Goal: Task Accomplishment & Management: Complete application form

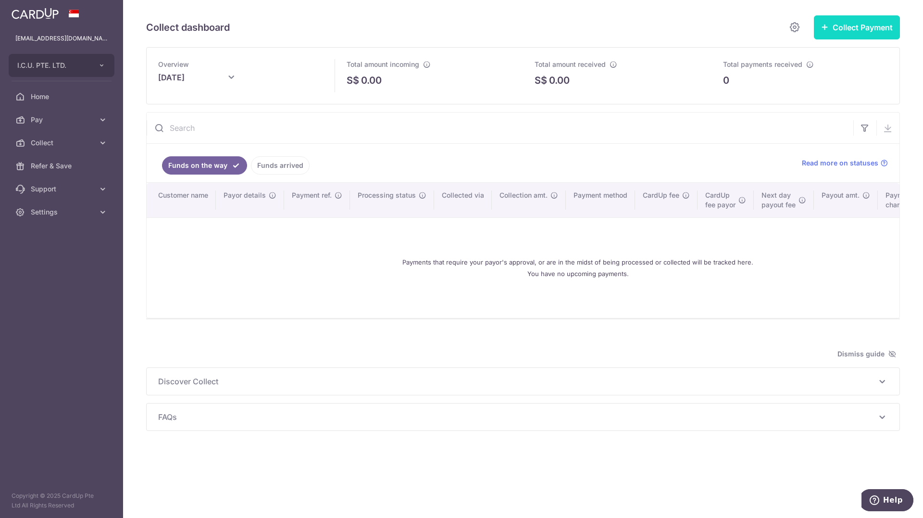
click at [851, 35] on button "Collect Payment" at bounding box center [857, 27] width 86 height 24
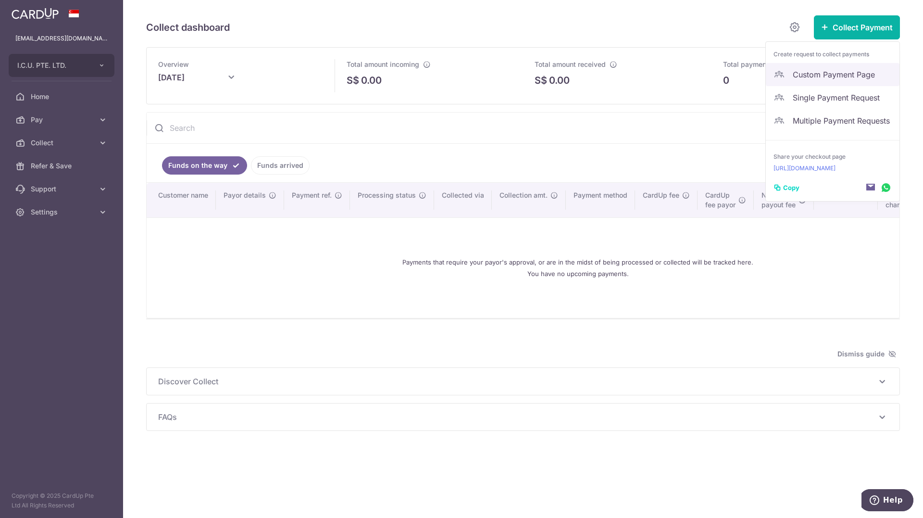
click at [864, 79] on span "Custom Payment Page" at bounding box center [842, 75] width 99 height 12
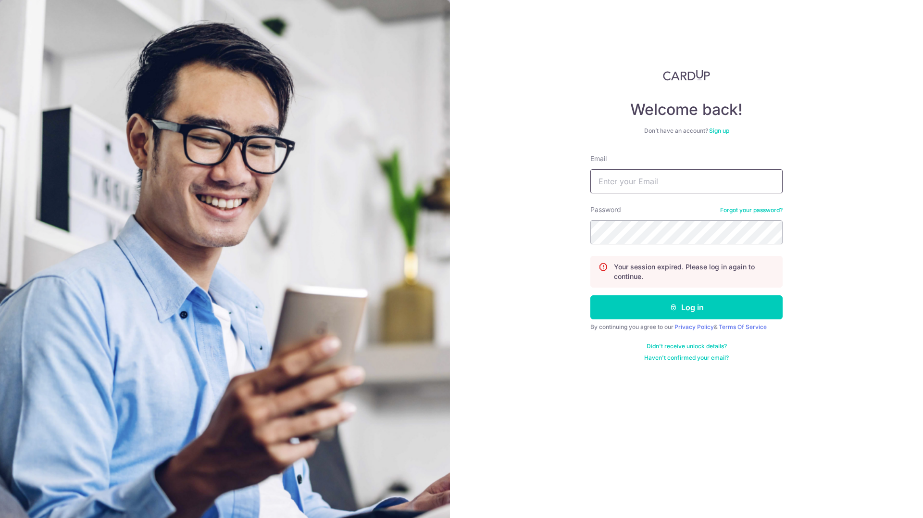
type input "icueye@gmail.com"
click at [667, 187] on input "icueye@gmail.com" at bounding box center [687, 181] width 192 height 24
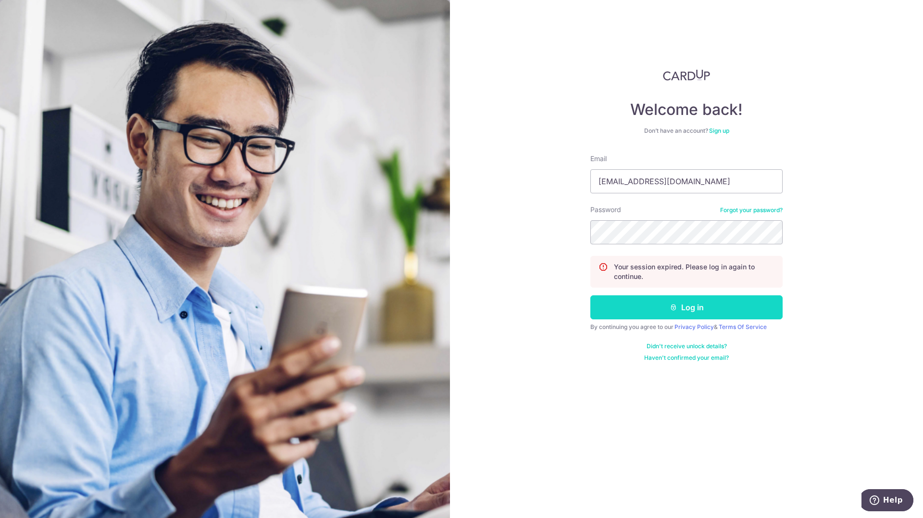
click at [673, 308] on icon "submit" at bounding box center [674, 307] width 8 height 8
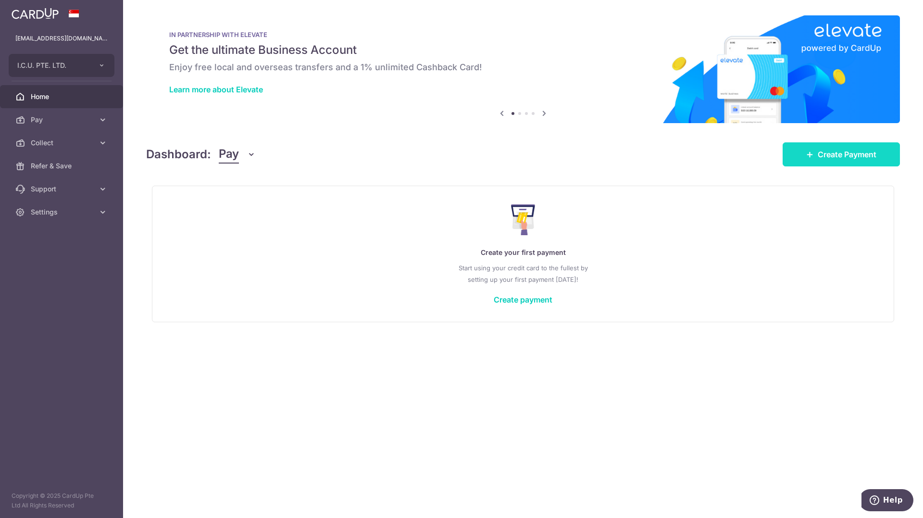
click at [859, 161] on link "Create Payment" at bounding box center [841, 154] width 117 height 24
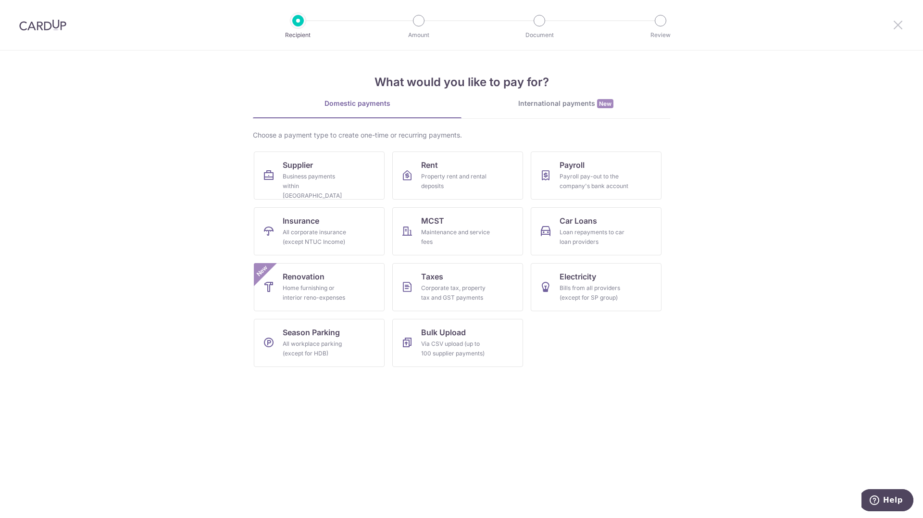
click at [903, 25] on icon at bounding box center [899, 25] width 12 height 12
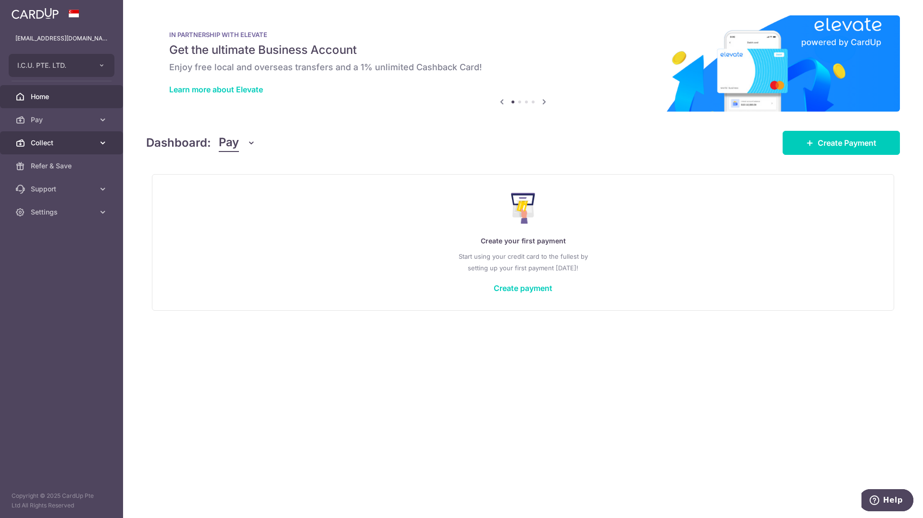
click at [70, 139] on span "Collect" at bounding box center [62, 143] width 63 height 10
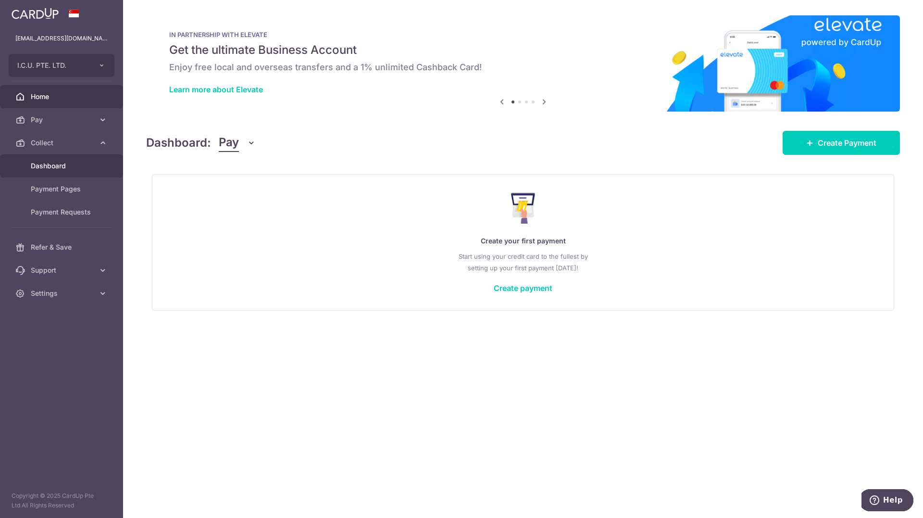
click at [47, 165] on span "Dashboard" at bounding box center [62, 166] width 63 height 10
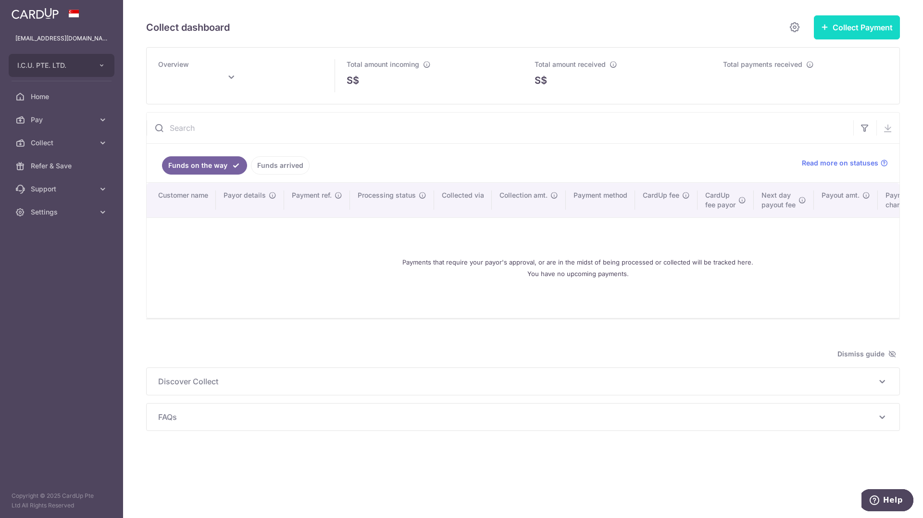
click at [856, 36] on button "Collect Payment" at bounding box center [857, 27] width 86 height 24
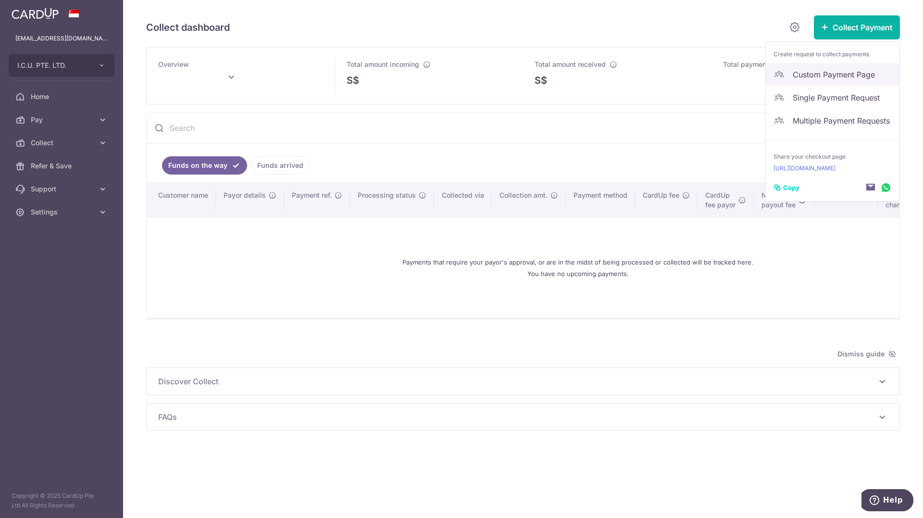
click at [830, 81] on link "Custom Payment Page" at bounding box center [833, 74] width 134 height 23
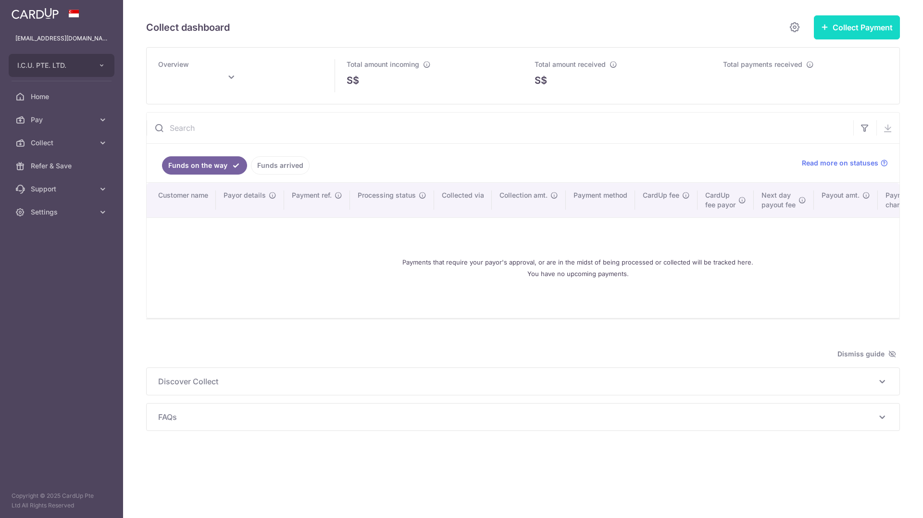
click at [888, 27] on button "Collect Payment" at bounding box center [857, 27] width 86 height 24
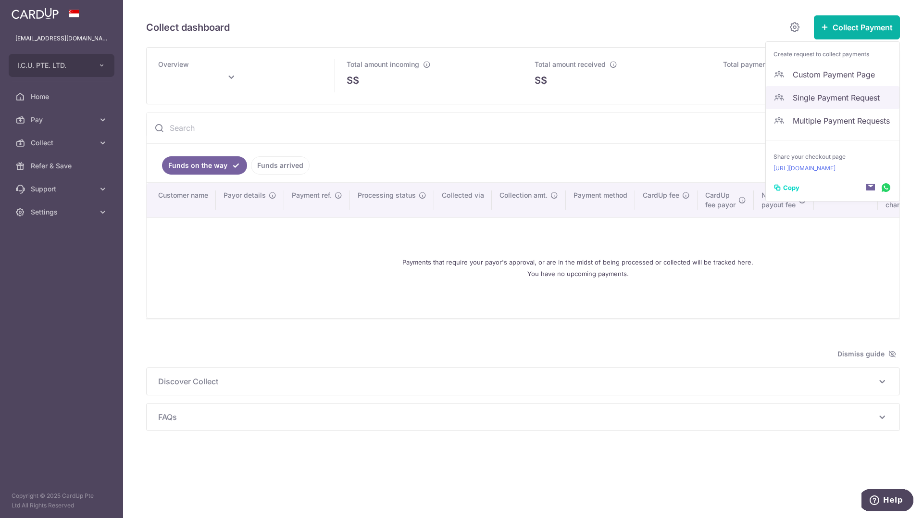
click at [838, 104] on link "Single Payment Request" at bounding box center [833, 97] width 134 height 23
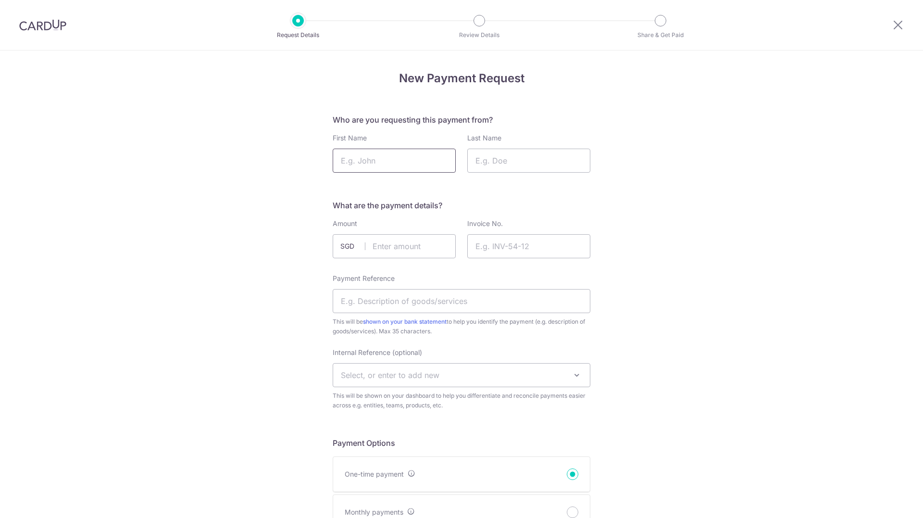
click at [408, 171] on input "First Name" at bounding box center [394, 161] width 123 height 24
type input "Pho"
click at [488, 166] on input "Last Name" at bounding box center [528, 161] width 123 height 24
type input "Lin Lin"
click at [405, 250] on input "text" at bounding box center [394, 246] width 123 height 24
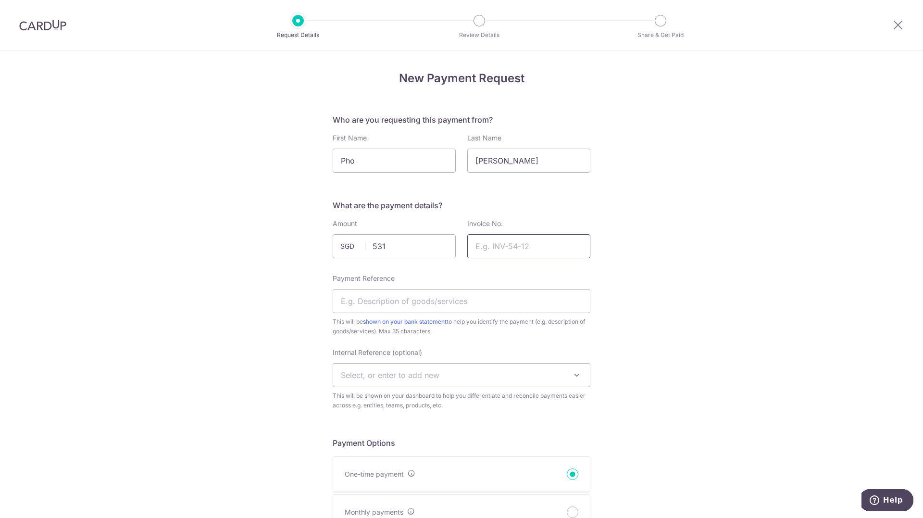
type input "531.00"
click at [507, 239] on input "Invoice No." at bounding box center [528, 246] width 123 height 24
click at [434, 302] on input "Payment Reference" at bounding box center [462, 301] width 258 height 24
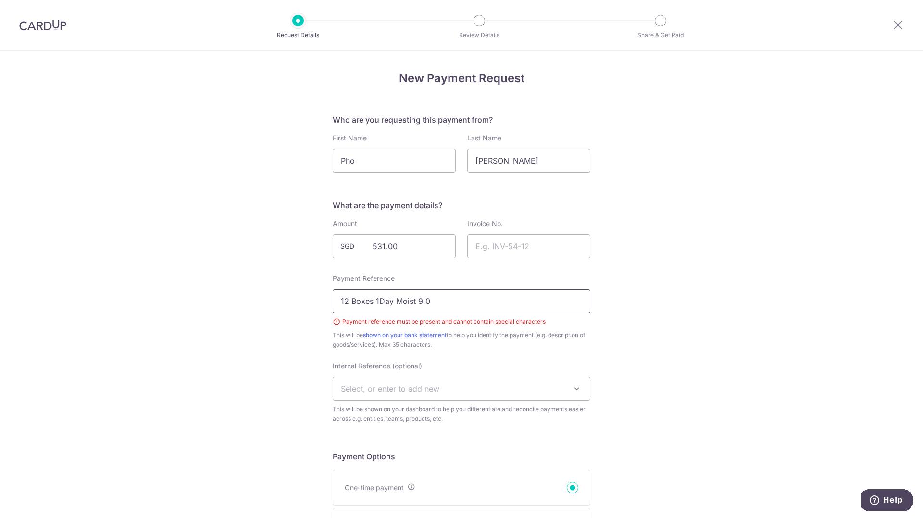
click at [522, 299] on input "12 Boxes 1Day Moist 9.0" at bounding box center [462, 301] width 258 height 24
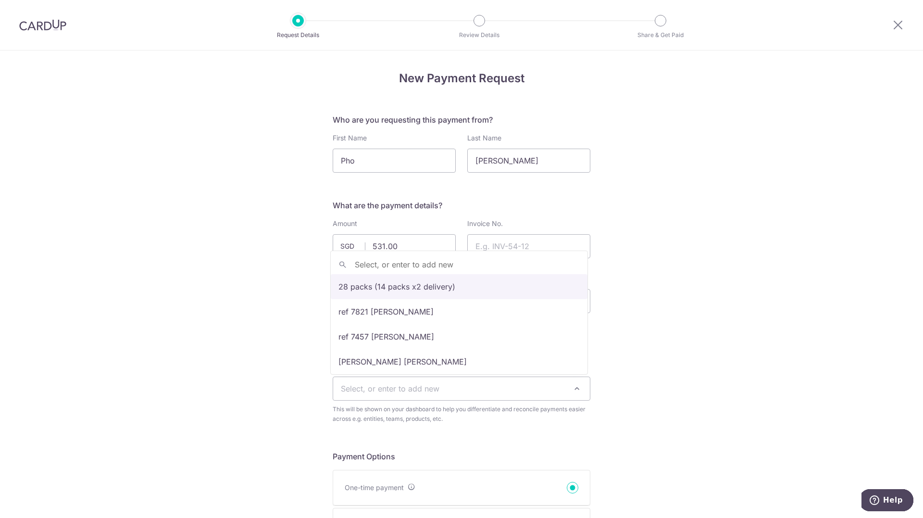
click at [466, 397] on span "Select, or enter to add new" at bounding box center [461, 388] width 257 height 23
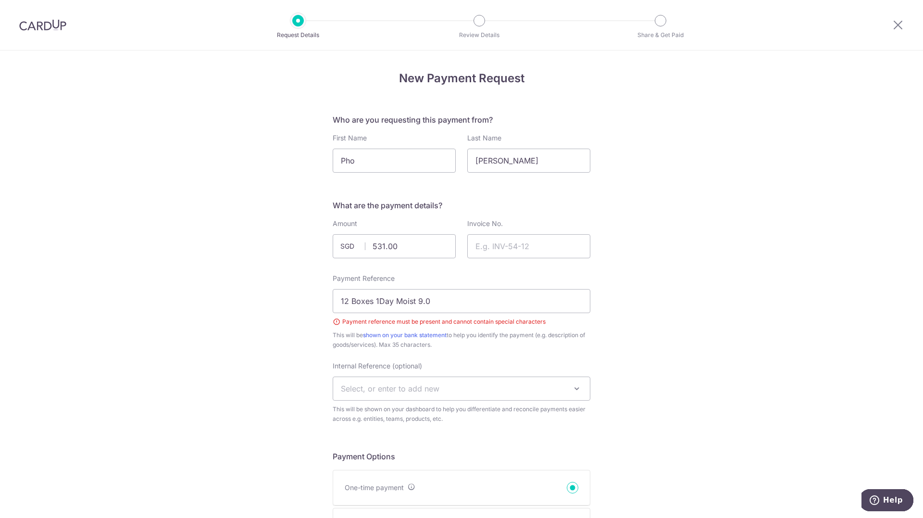
click at [422, 302] on input "12 Boxes 1Day Moist 9.0" at bounding box center [462, 301] width 258 height 24
click at [435, 302] on input "12 Boxes 1Day Moist 9.0" at bounding box center [462, 301] width 258 height 24
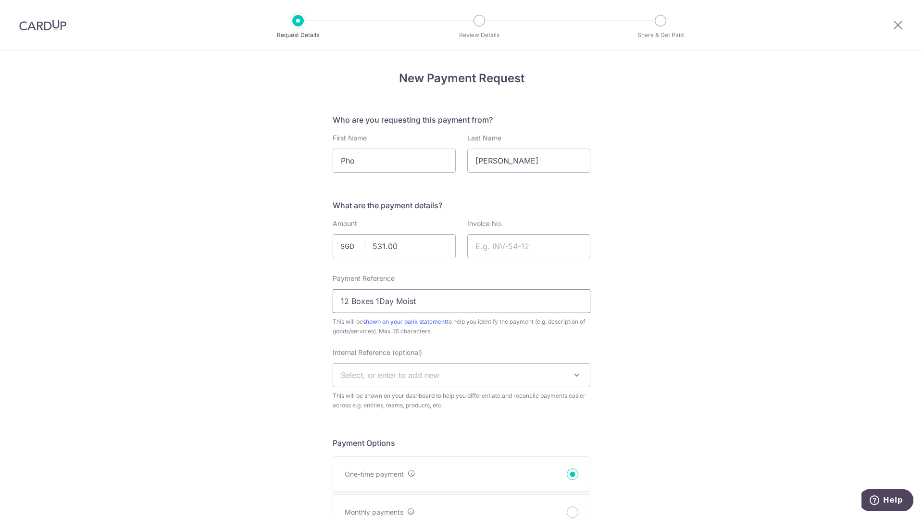
type input "12 Boxes 1Day Moist"
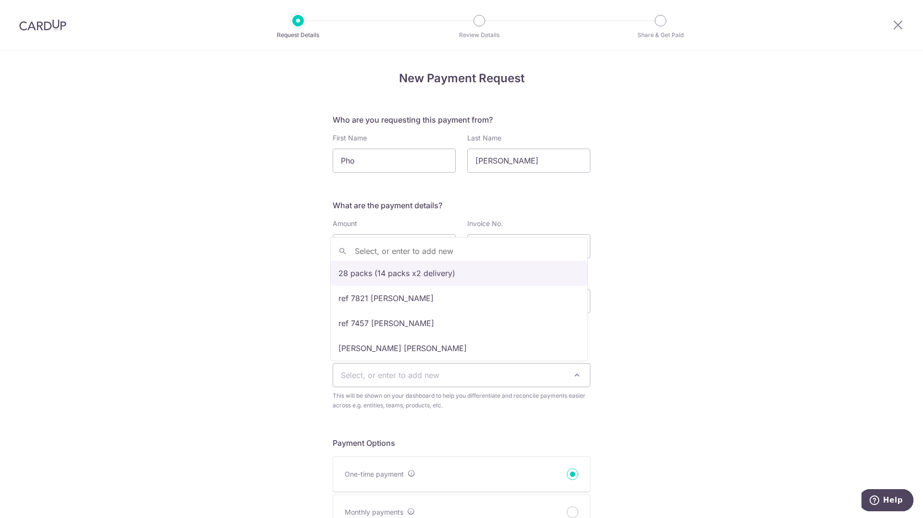
click at [459, 385] on span "Select, or enter to add new" at bounding box center [461, 375] width 257 height 23
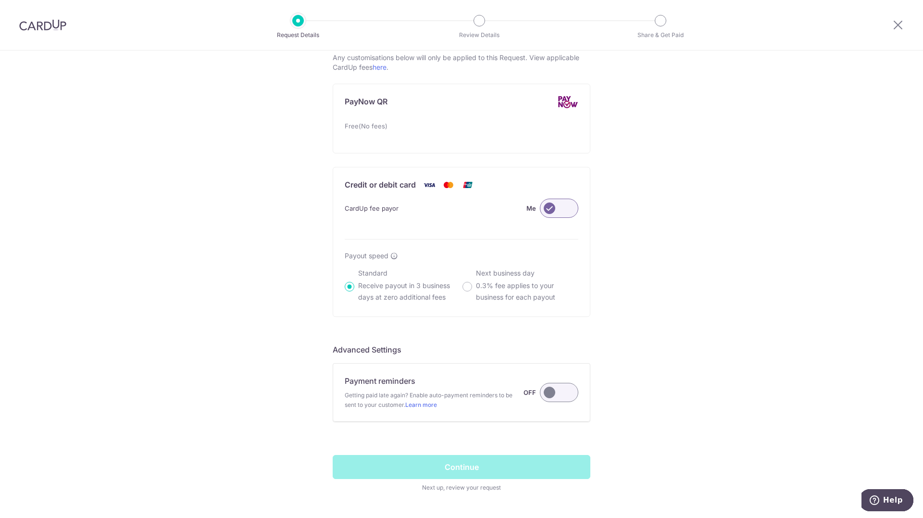
scroll to position [568, 0]
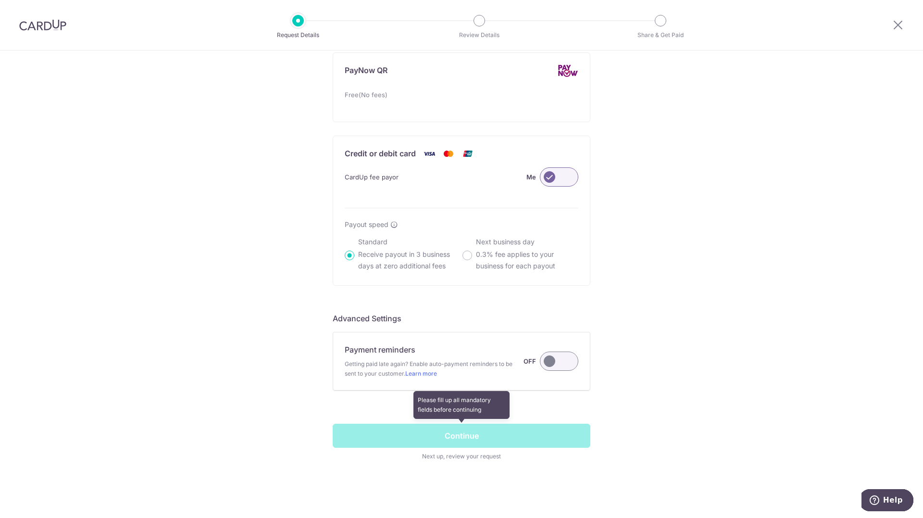
click at [466, 437] on span at bounding box center [462, 443] width 258 height 38
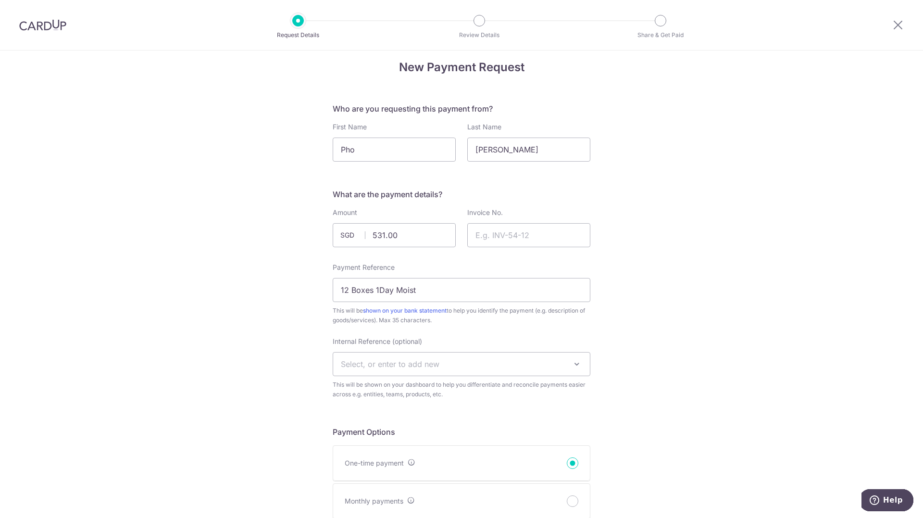
scroll to position [11, 0]
click at [500, 236] on input "Invoice No." at bounding box center [528, 236] width 123 height 24
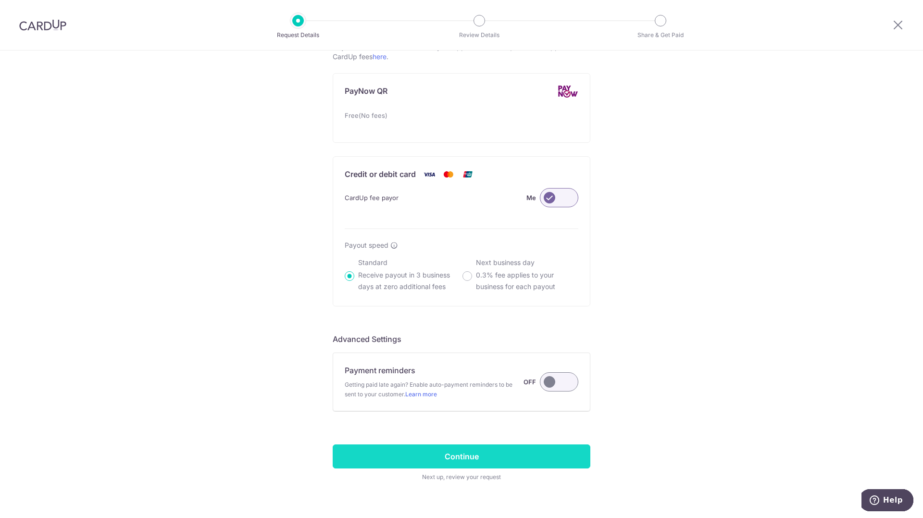
scroll to position [568, 0]
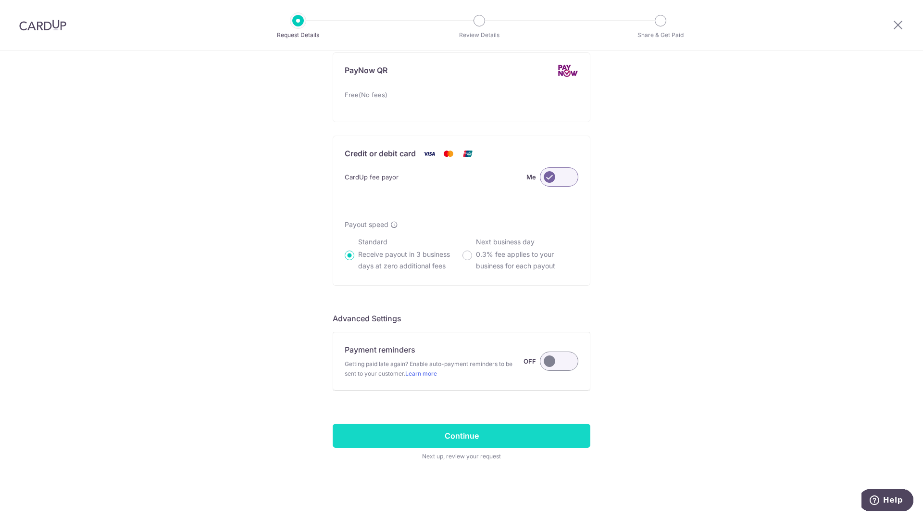
type input "-"
click at [434, 440] on input "Continue" at bounding box center [462, 436] width 258 height 24
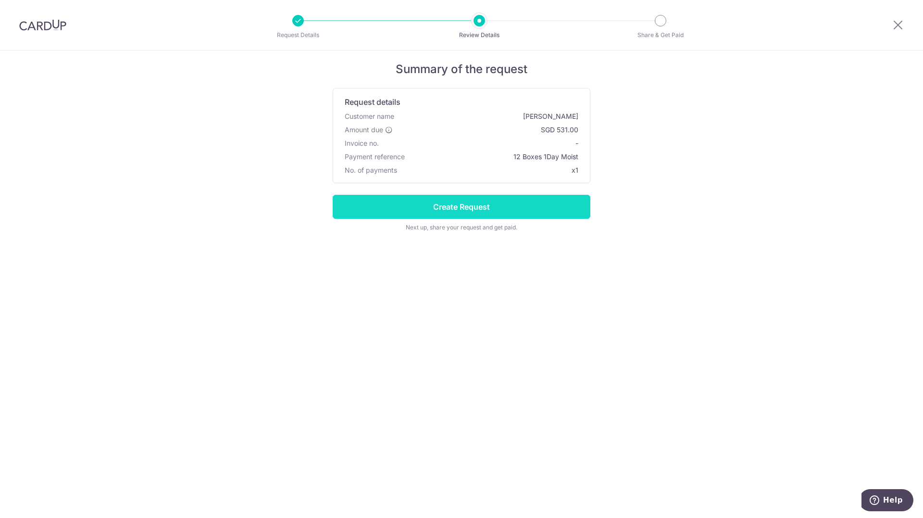
click at [482, 214] on input "Create Request" at bounding box center [462, 207] width 258 height 24
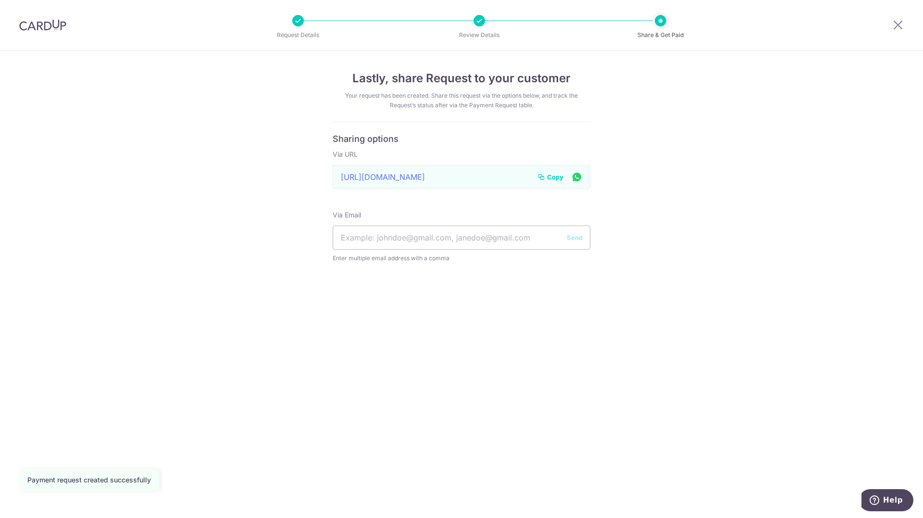
click at [551, 181] on span "Copy" at bounding box center [555, 177] width 16 height 10
